Goal: Task Accomplishment & Management: Use online tool/utility

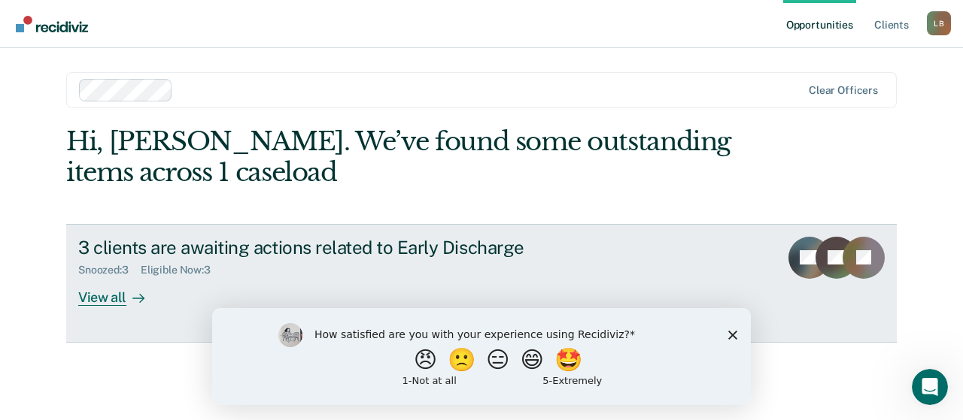
click at [102, 297] on div "View all" at bounding box center [120, 291] width 84 height 29
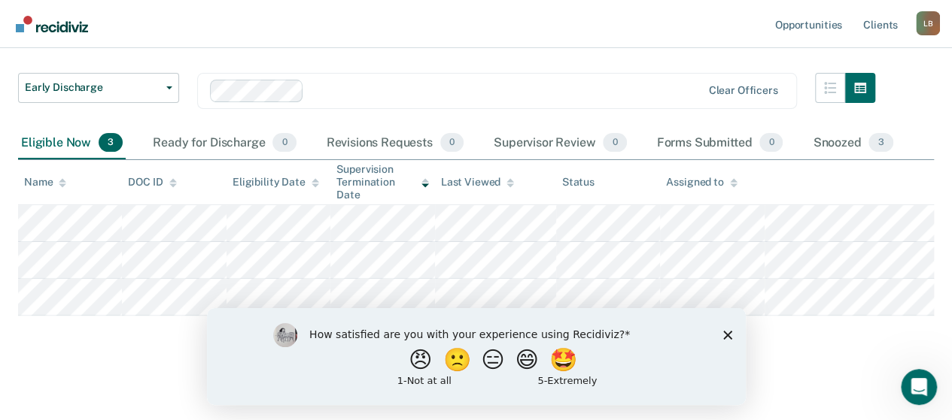
scroll to position [88, 0]
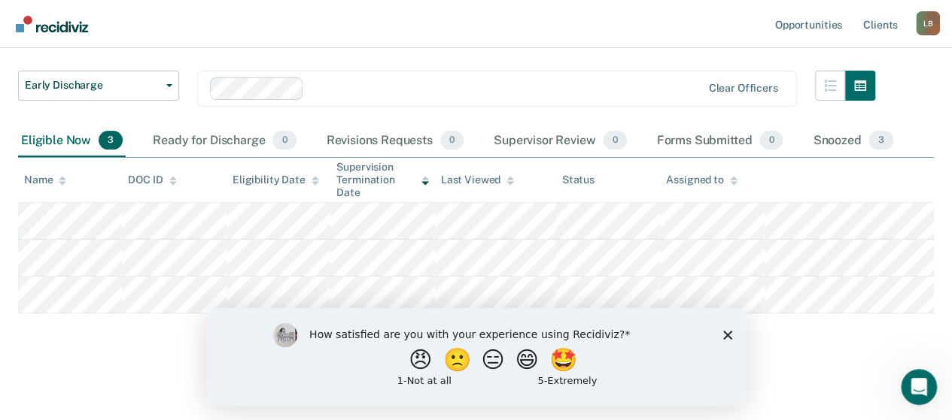
click at [729, 335] on icon "Close survey" at bounding box center [726, 334] width 9 height 9
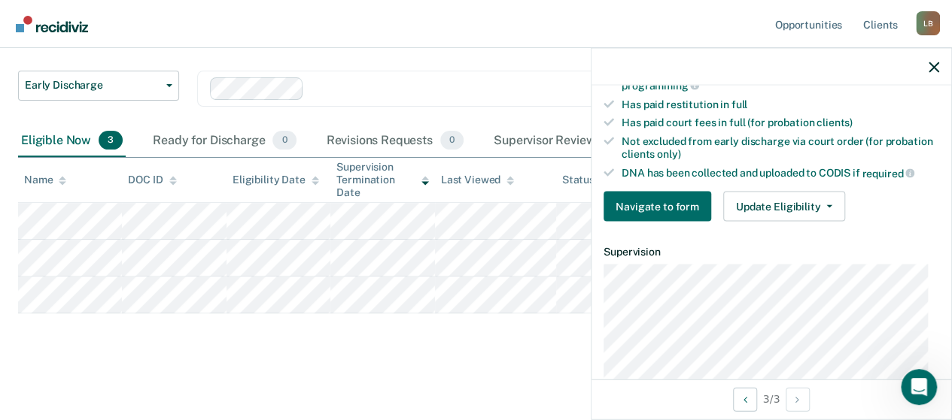
scroll to position [451, 0]
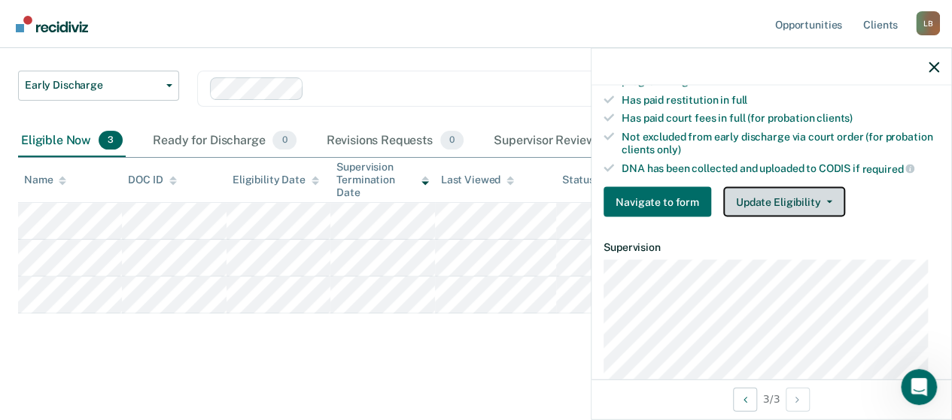
click at [826, 201] on icon "button" at bounding box center [829, 202] width 6 height 3
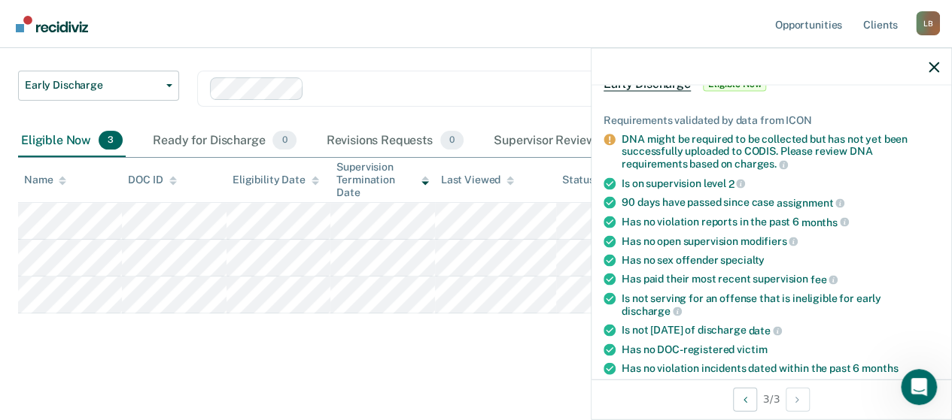
scroll to position [0, 0]
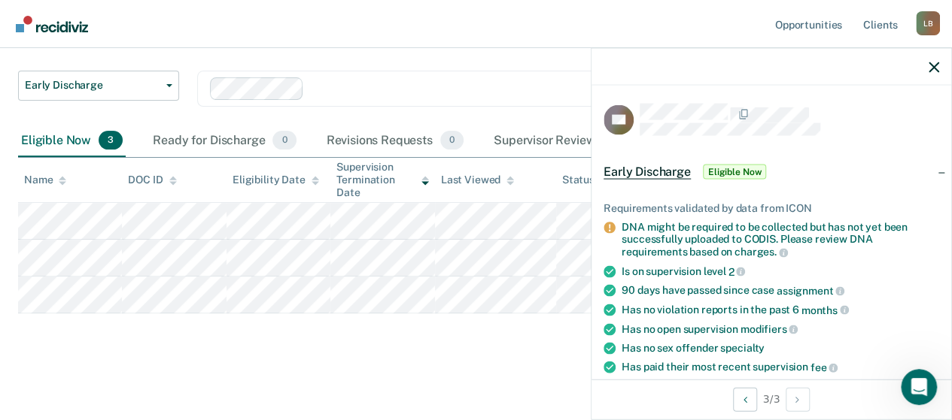
click at [936, 75] on div at bounding box center [771, 67] width 360 height 38
click at [934, 60] on button "button" at bounding box center [933, 66] width 11 height 13
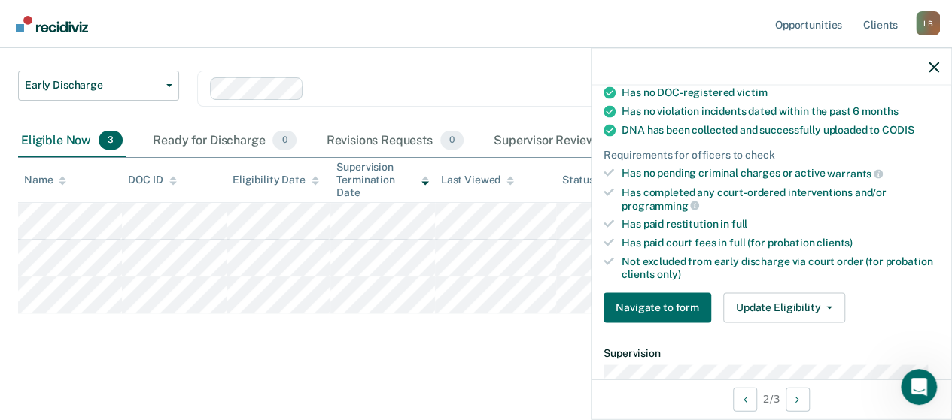
scroll to position [376, 0]
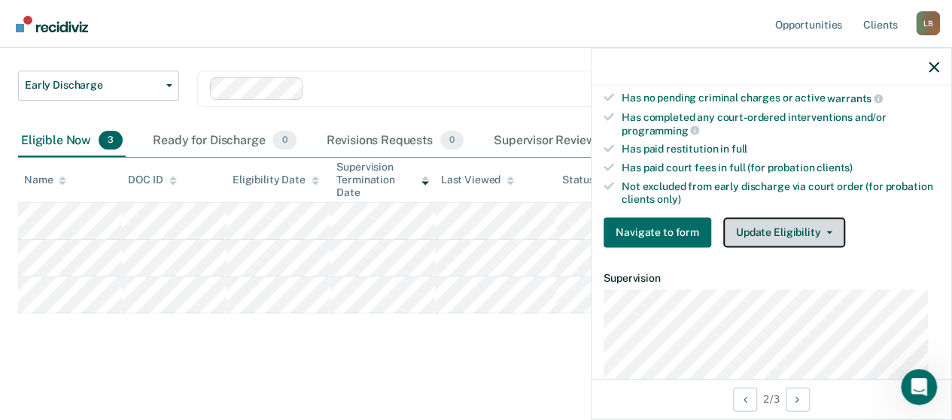
click at [809, 232] on button "Update Eligibility" at bounding box center [784, 232] width 122 height 30
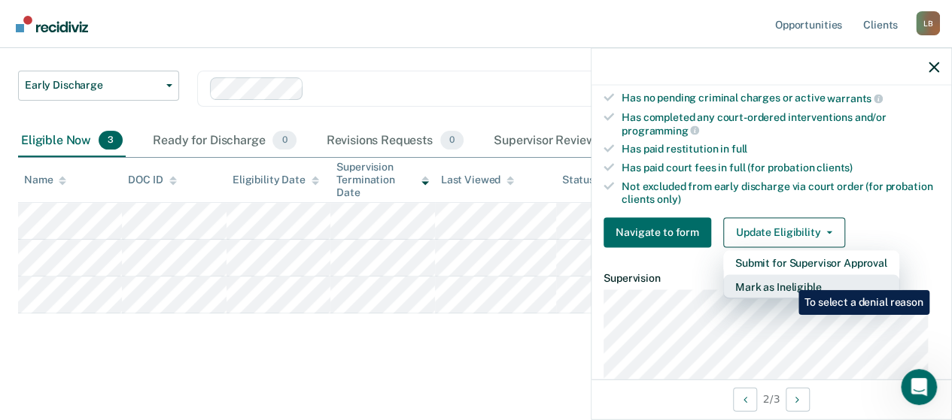
click at [787, 279] on button "Mark as Ineligible" at bounding box center [811, 287] width 176 height 24
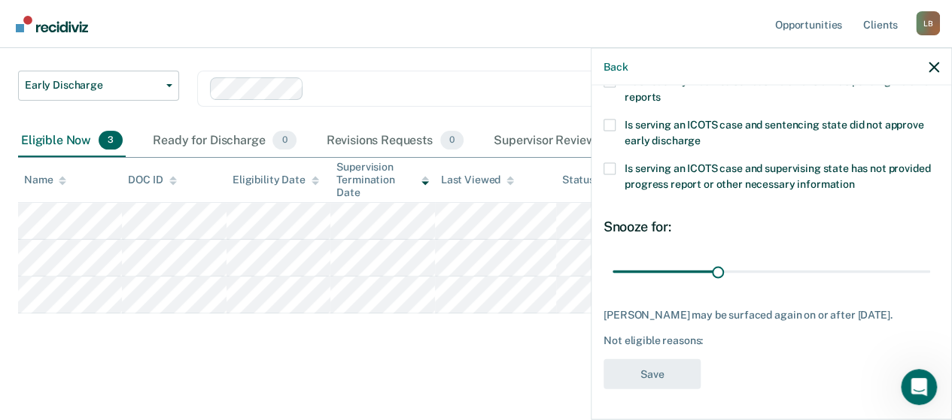
scroll to position [332, 0]
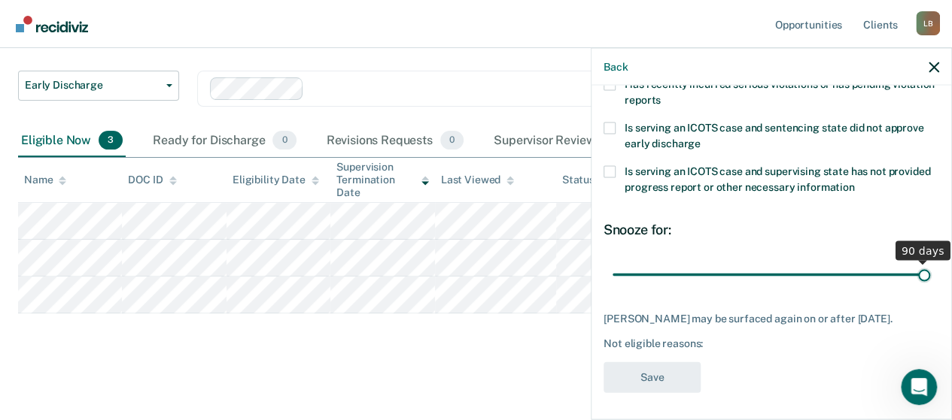
drag, startPoint x: 714, startPoint y: 272, endPoint x: 928, endPoint y: 268, distance: 214.4
type input "90"
click at [928, 268] on input "range" at bounding box center [770, 275] width 317 height 26
click at [700, 341] on div "Not eligible reasons:" at bounding box center [770, 344] width 335 height 13
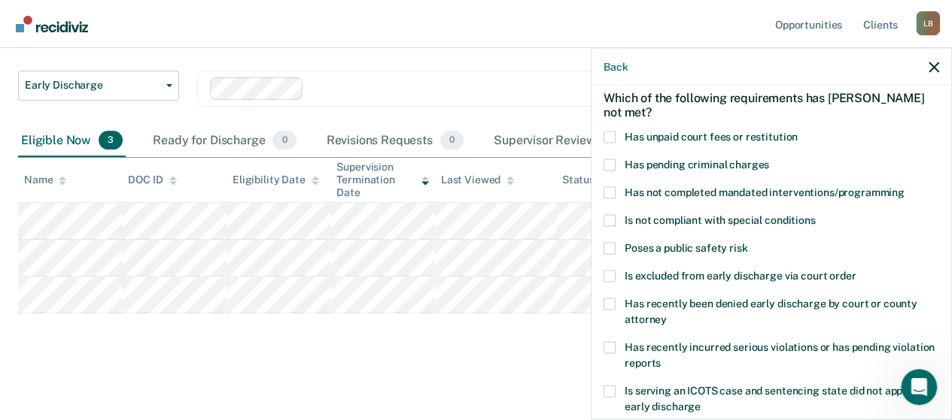
scroll to position [32, 0]
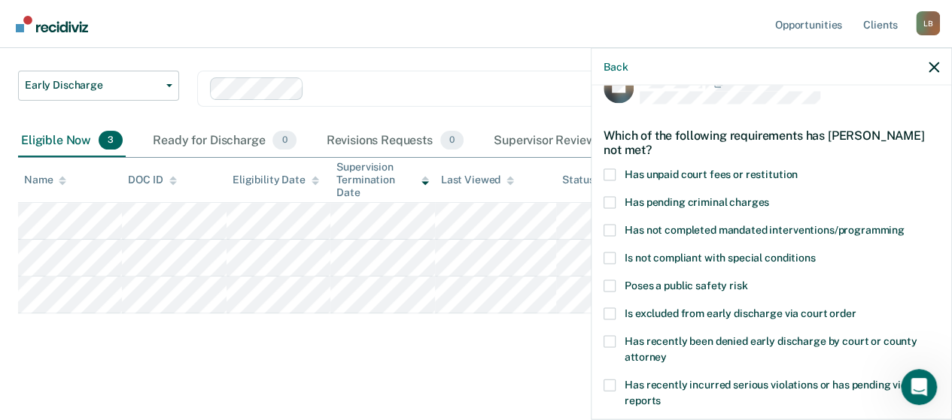
click at [607, 227] on span at bounding box center [609, 231] width 12 height 12
click at [904, 225] on input "Has not completed mandated interventions/programming" at bounding box center [904, 225] width 0 height 0
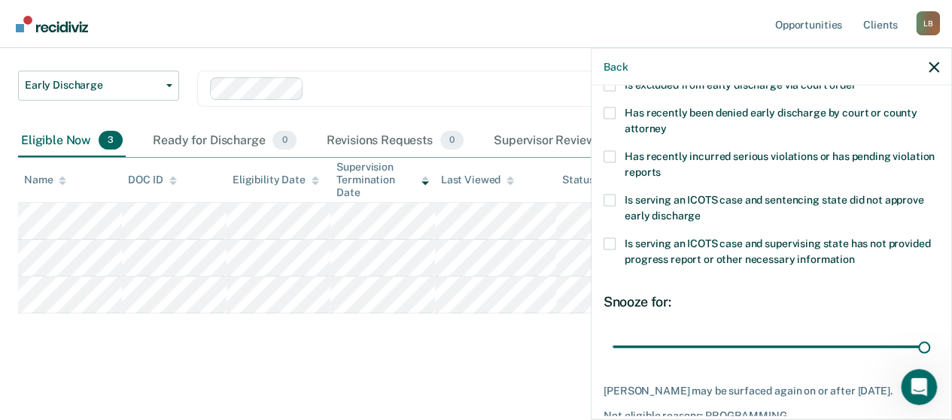
scroll to position [332, 0]
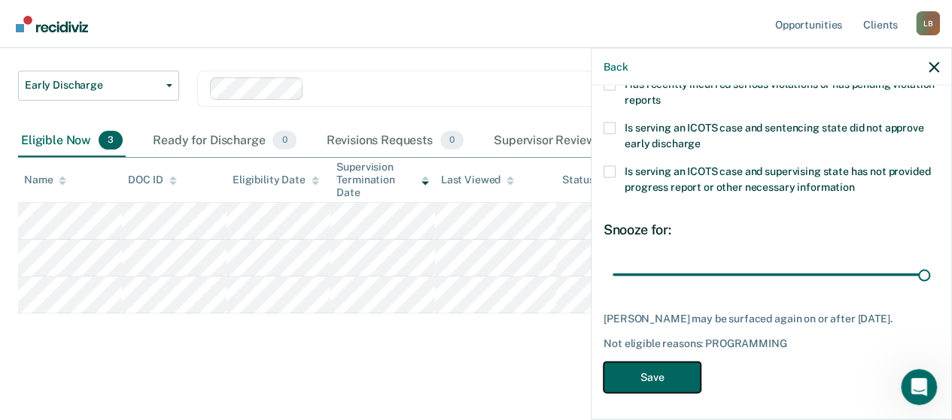
click at [660, 374] on button "Save" at bounding box center [651, 378] width 97 height 31
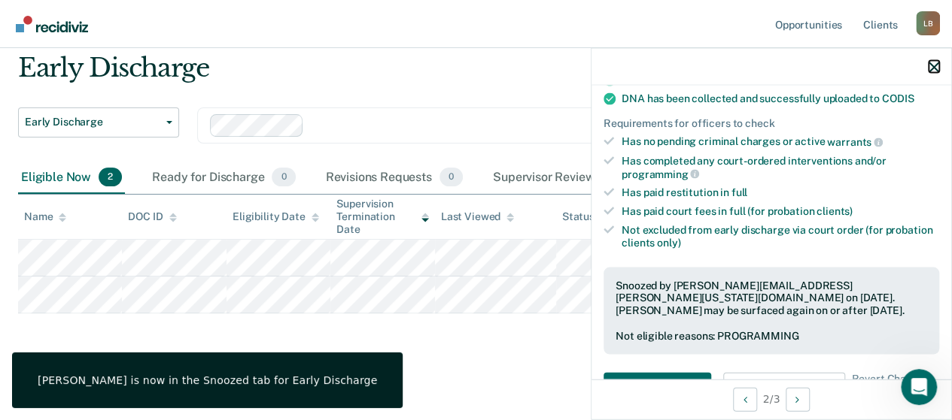
click at [930, 63] on icon "button" at bounding box center [933, 67] width 11 height 11
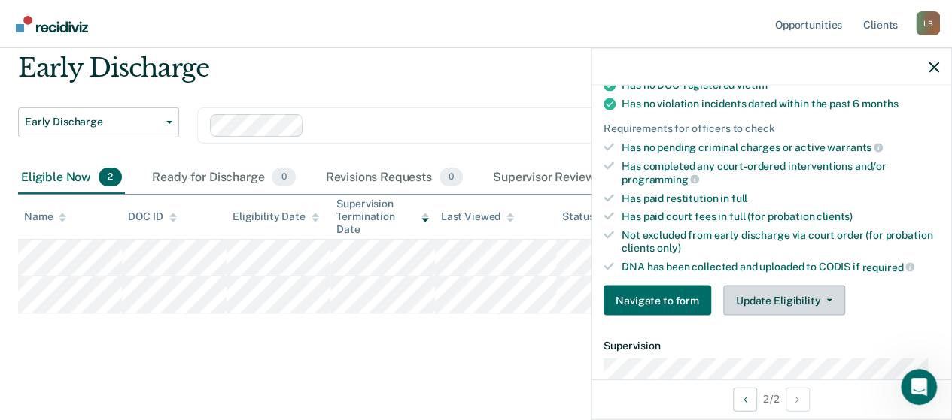
scroll to position [376, 0]
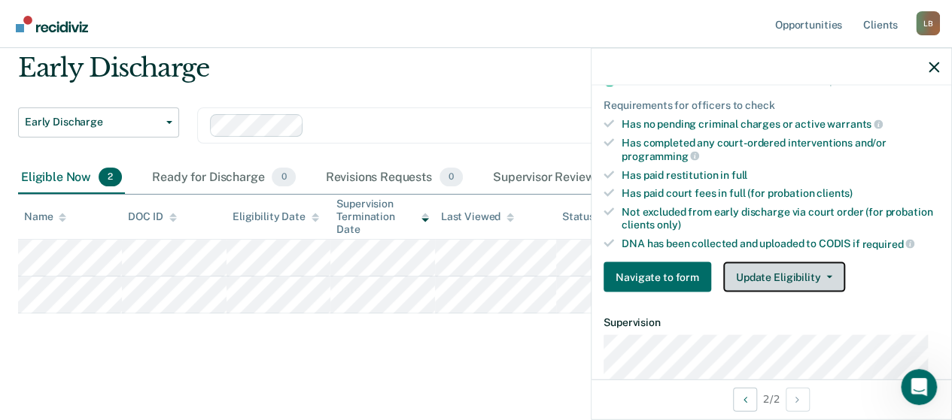
click at [824, 263] on button "Update Eligibility" at bounding box center [784, 278] width 122 height 30
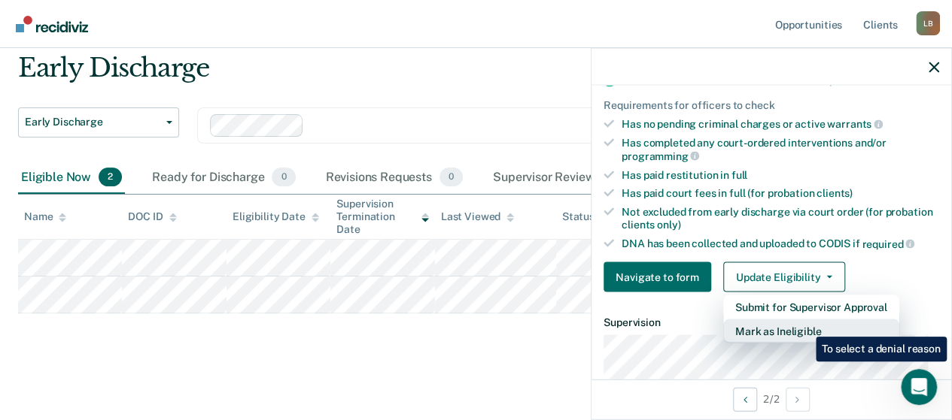
click at [804, 326] on button "Mark as Ineligible" at bounding box center [811, 332] width 176 height 24
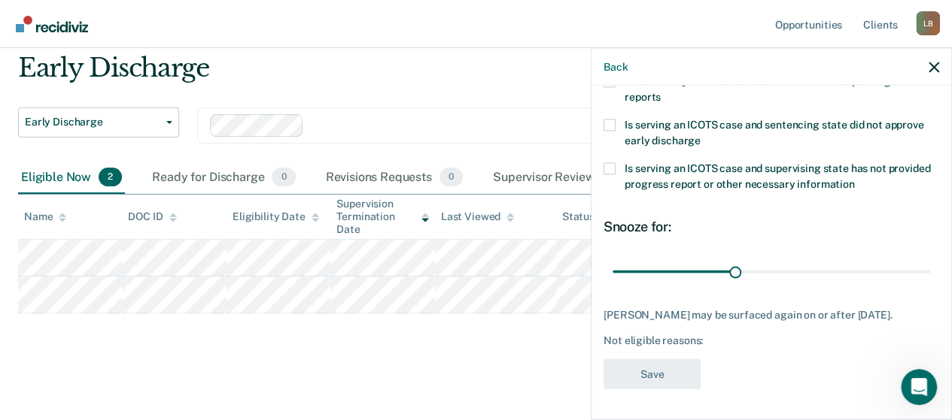
scroll to position [332, 0]
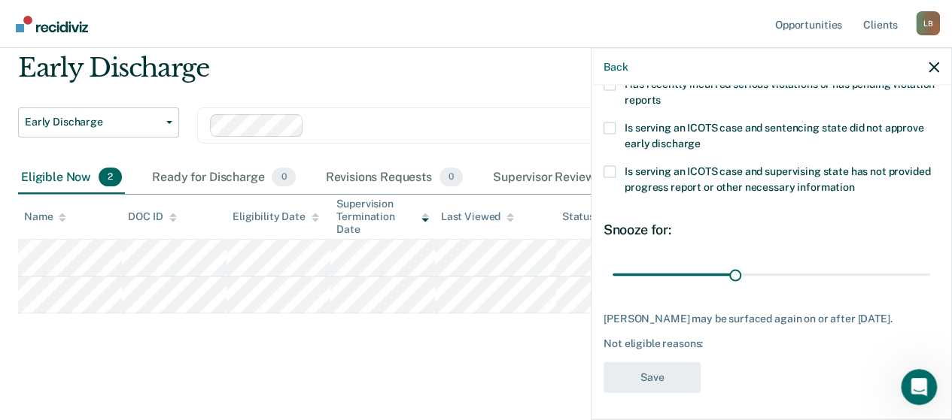
click at [614, 166] on span at bounding box center [609, 172] width 12 height 12
click at [855, 182] on input "Is serving an ICOTS case and supervising state has not provided progress report…" at bounding box center [855, 182] width 0 height 0
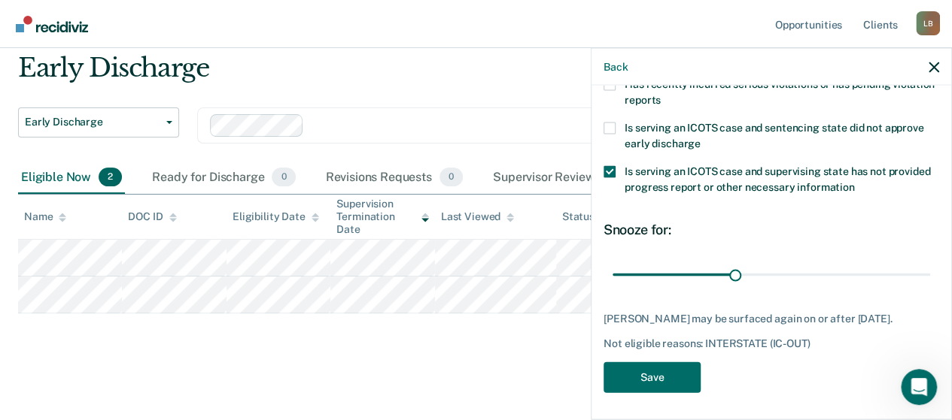
click at [612, 123] on span at bounding box center [609, 129] width 12 height 12
click at [700, 138] on input "Is serving an ICOTS case and sentencing state did not approve early discharge" at bounding box center [700, 138] width 0 height 0
click at [605, 172] on span at bounding box center [609, 172] width 12 height 12
click at [855, 182] on input "Is serving an ICOTS case and supervising state has not provided progress report…" at bounding box center [855, 182] width 0 height 0
click at [648, 369] on button "Save" at bounding box center [651, 378] width 97 height 31
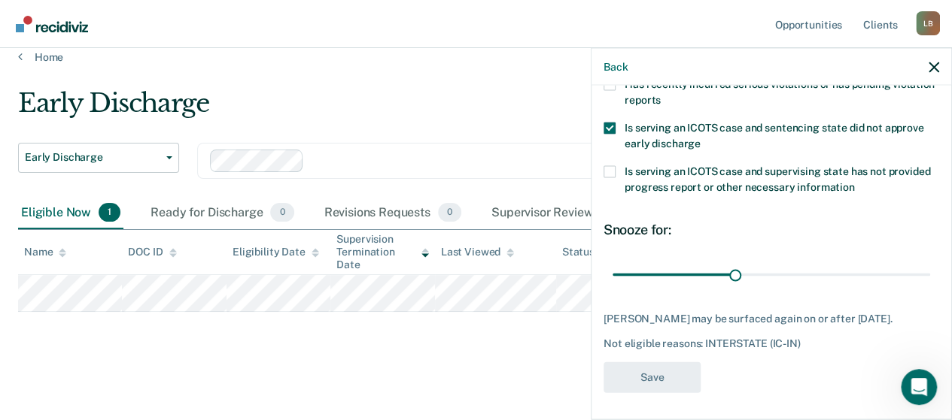
scroll to position [14, 0]
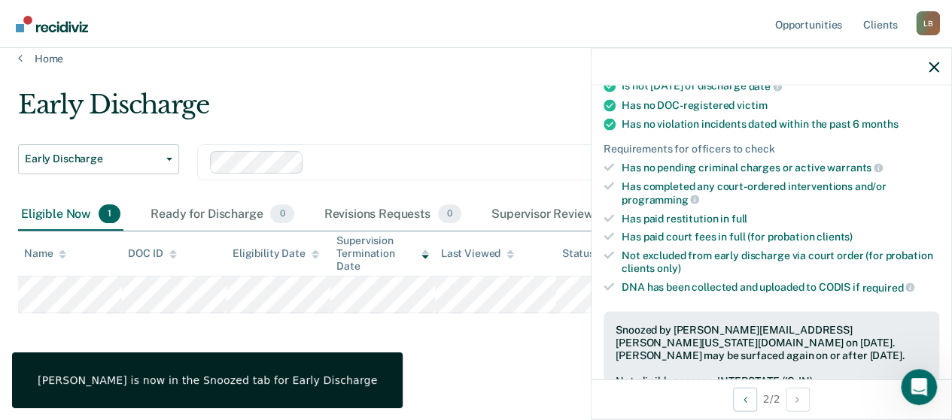
click at [574, 333] on div "Early Discharge Early Discharge Early Discharge Clear officers Eligible Now 1 R…" at bounding box center [475, 224] width 915 height 268
click at [930, 68] on icon "button" at bounding box center [933, 67] width 11 height 11
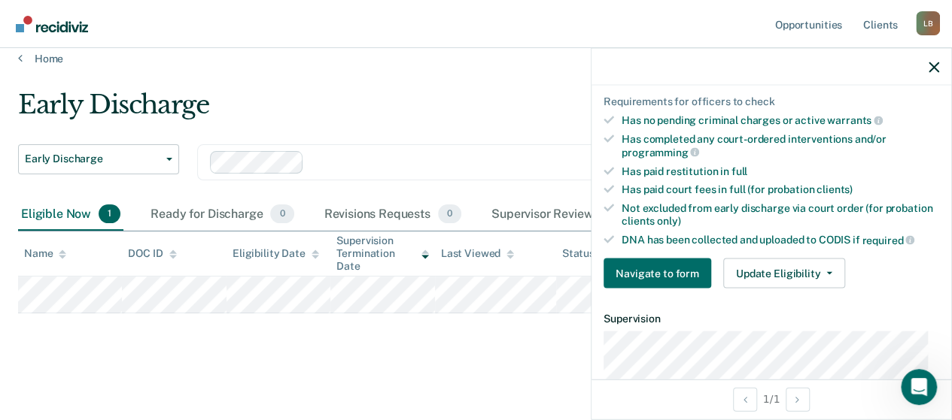
scroll to position [376, 0]
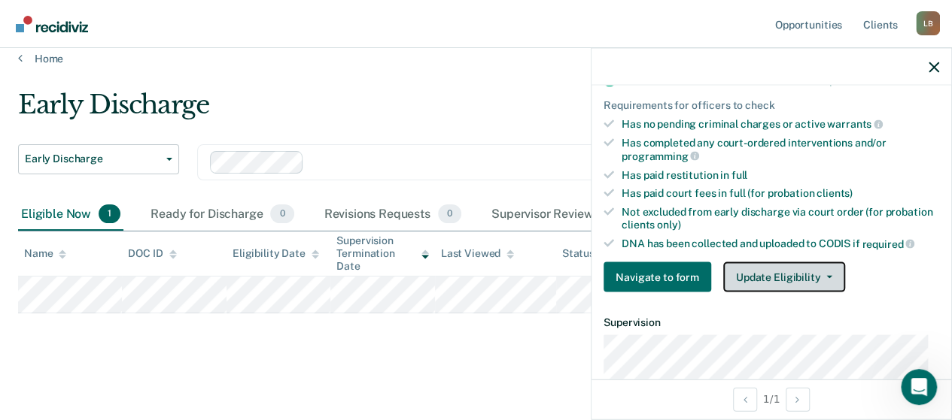
click at [807, 264] on button "Update Eligibility" at bounding box center [784, 278] width 122 height 30
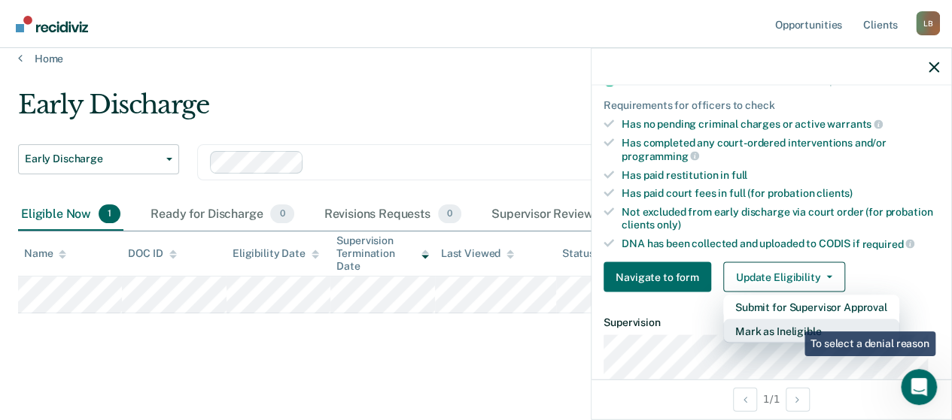
click at [792, 320] on button "Mark as Ineligible" at bounding box center [811, 332] width 176 height 24
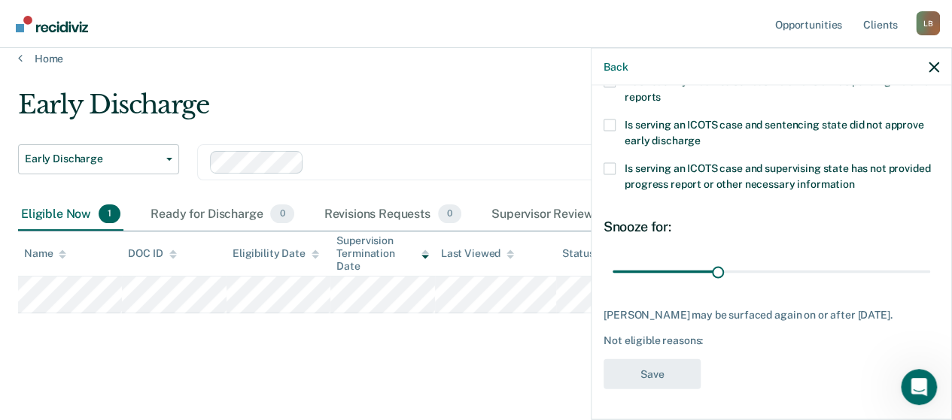
scroll to position [345, 0]
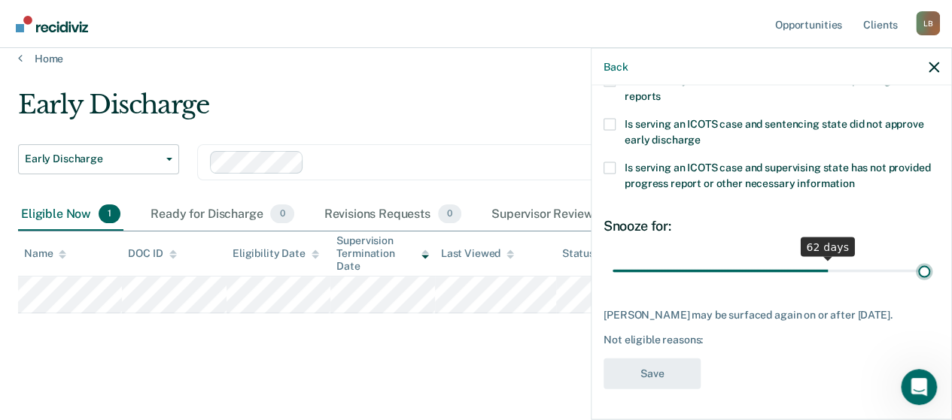
drag, startPoint x: 716, startPoint y: 262, endPoint x: 962, endPoint y: 293, distance: 248.0
type input "90"
click at [930, 284] on input "range" at bounding box center [770, 271] width 317 height 26
click at [612, 119] on span at bounding box center [609, 125] width 12 height 12
click at [700, 135] on input "Is serving an ICOTS case and sentencing state did not approve early discharge" at bounding box center [700, 135] width 0 height 0
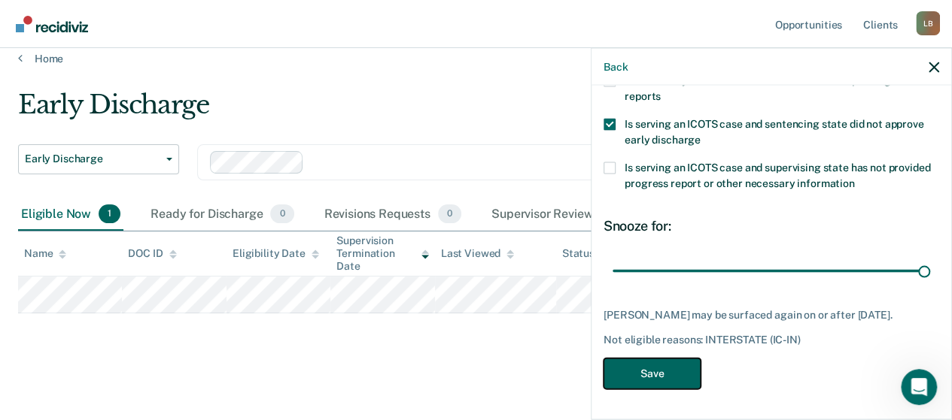
click at [666, 381] on button "Save" at bounding box center [651, 374] width 97 height 31
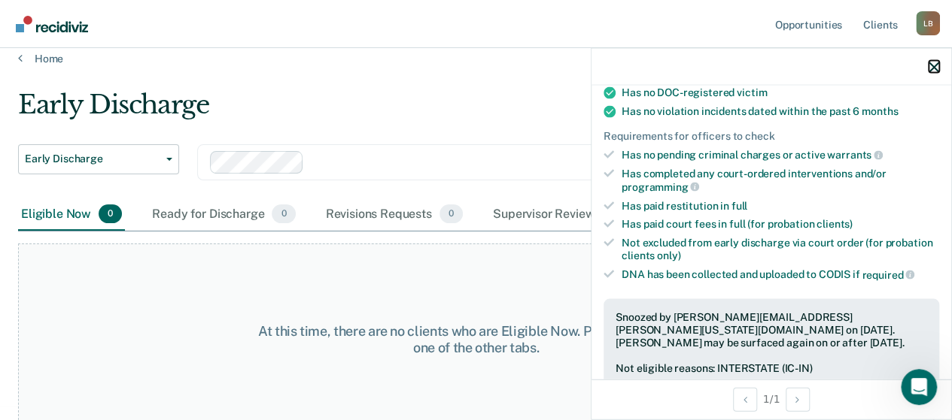
click at [930, 68] on icon "button" at bounding box center [933, 67] width 11 height 11
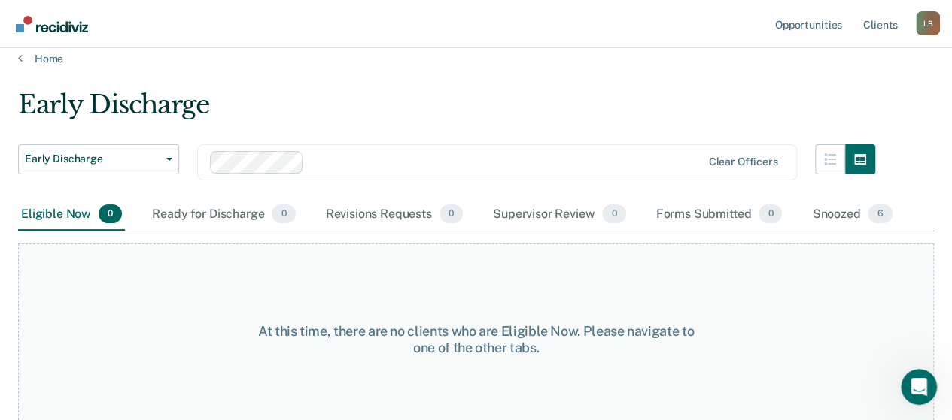
drag, startPoint x: 159, startPoint y: 5, endPoint x: 508, endPoint y: 71, distance: 355.2
click at [542, 85] on main "Early Discharge Early Discharge Early Discharge Clear officers Eligible Now 0 R…" at bounding box center [476, 233] width 952 height 336
click at [432, 78] on main "Early Discharge Early Discharge Early Discharge Clear officers Eligible Now 0 R…" at bounding box center [476, 233] width 952 height 336
